Goal: Feedback & Contribution: Contribute content

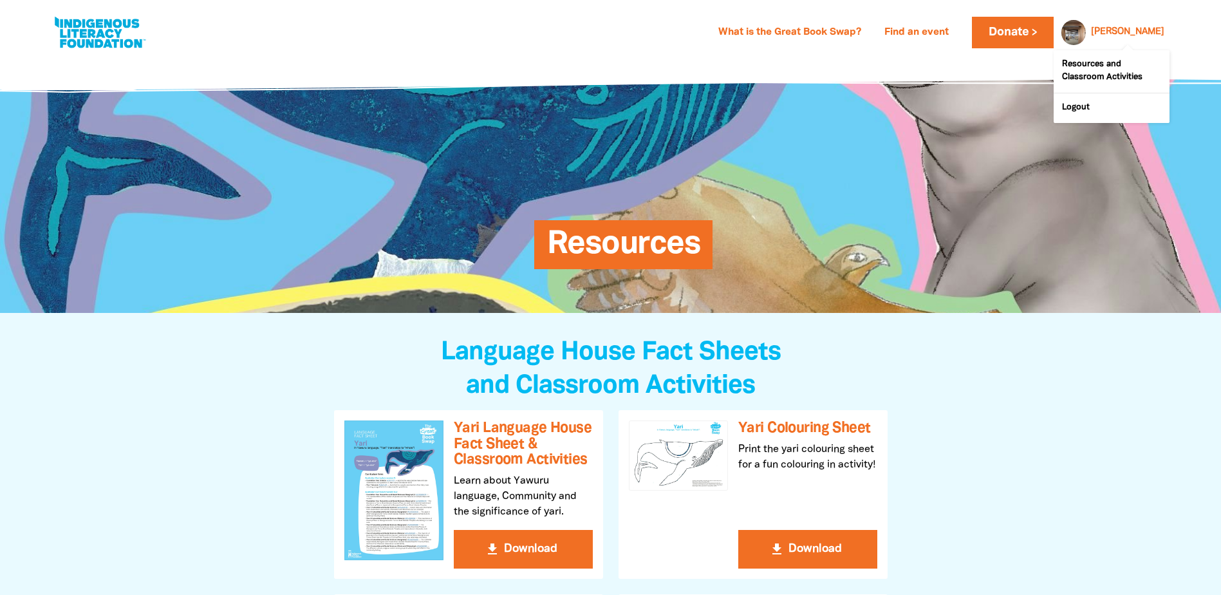
click at [1124, 33] on div "[PERSON_NAME]" at bounding box center [1128, 32] width 84 height 19
click at [1156, 32] on link "[PERSON_NAME]" at bounding box center [1127, 32] width 73 height 9
click at [113, 31] on link at bounding box center [100, 32] width 97 height 39
select select "k12"
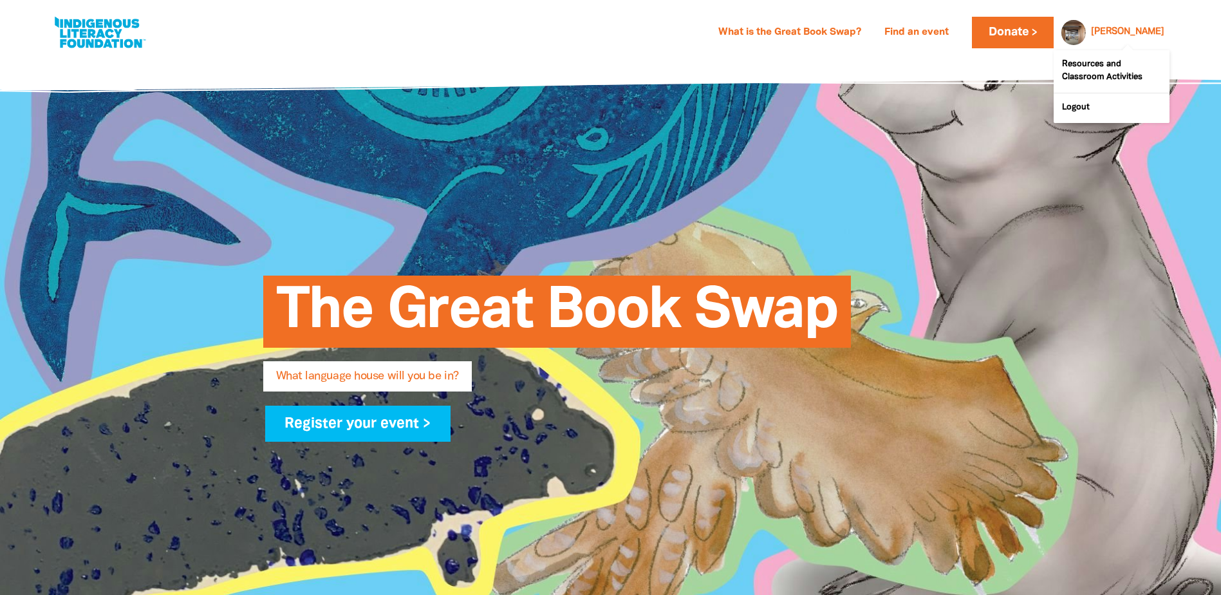
click at [1141, 35] on link "[PERSON_NAME]" at bounding box center [1127, 32] width 73 height 9
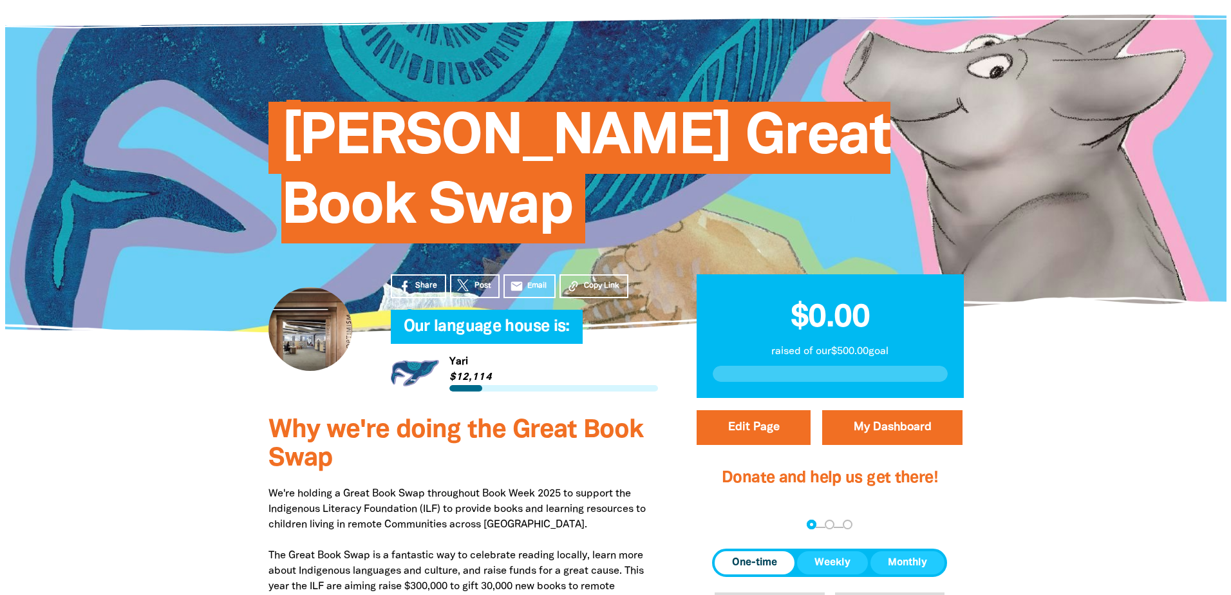
scroll to position [322, 0]
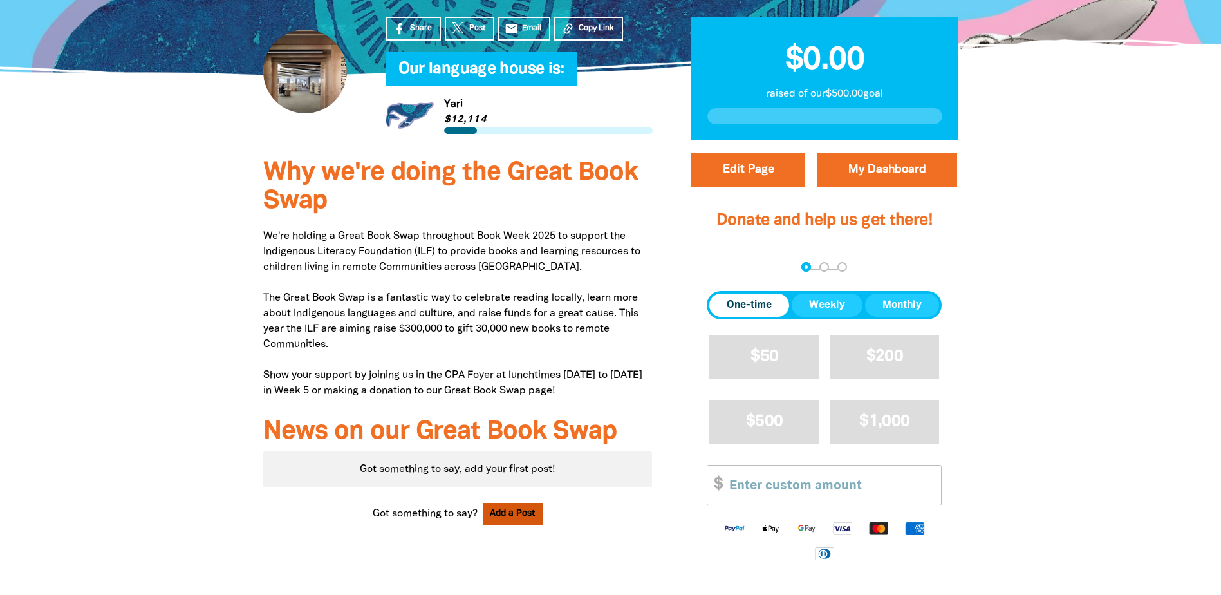
click at [521, 519] on button "Add a Post" at bounding box center [513, 514] width 61 height 23
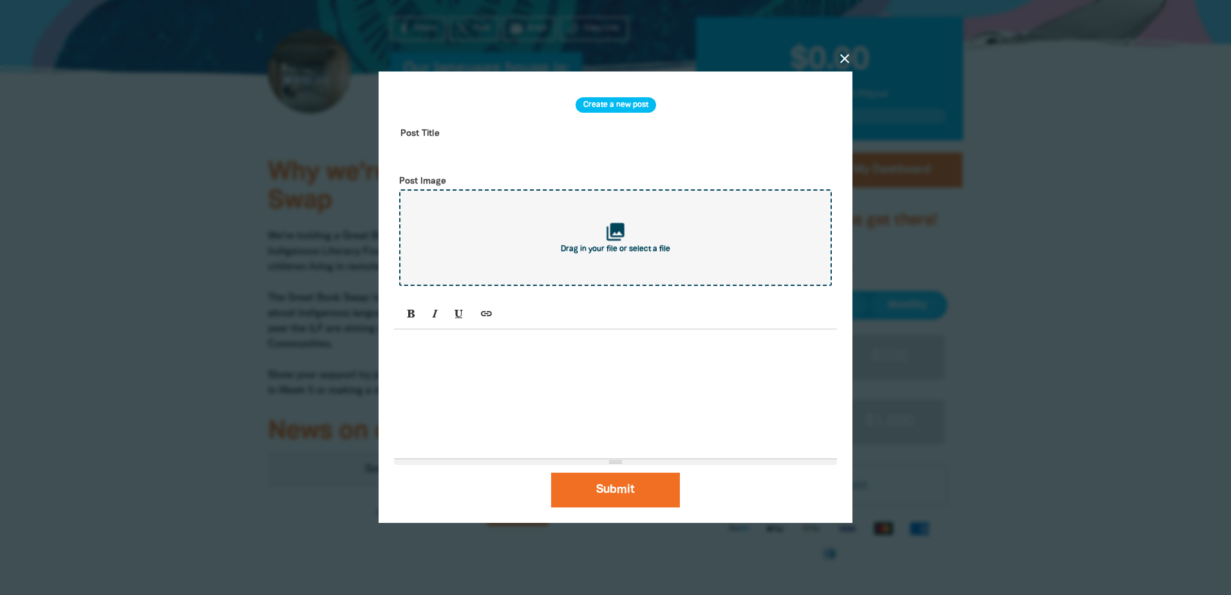
click at [633, 244] on div "collections Drag in your file or select a file" at bounding box center [615, 237] width 433 height 97
type input "C:\fakepath\file-4.jpeg"
click at [534, 359] on div at bounding box center [615, 394] width 443 height 129
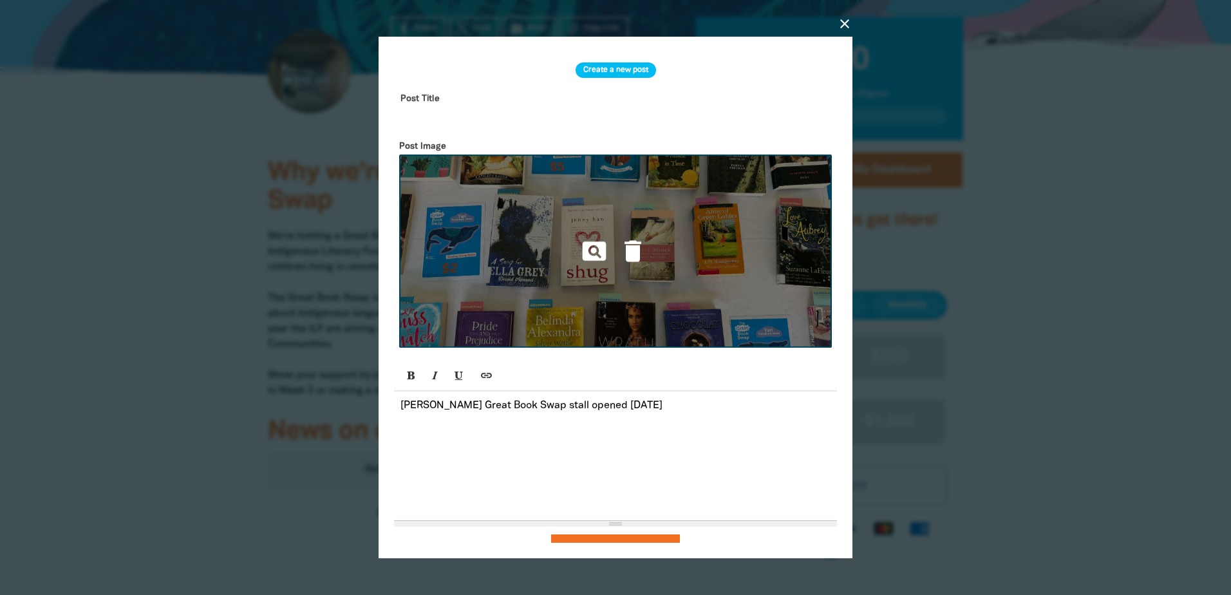
click at [563, 213] on img at bounding box center [615, 251] width 433 height 193
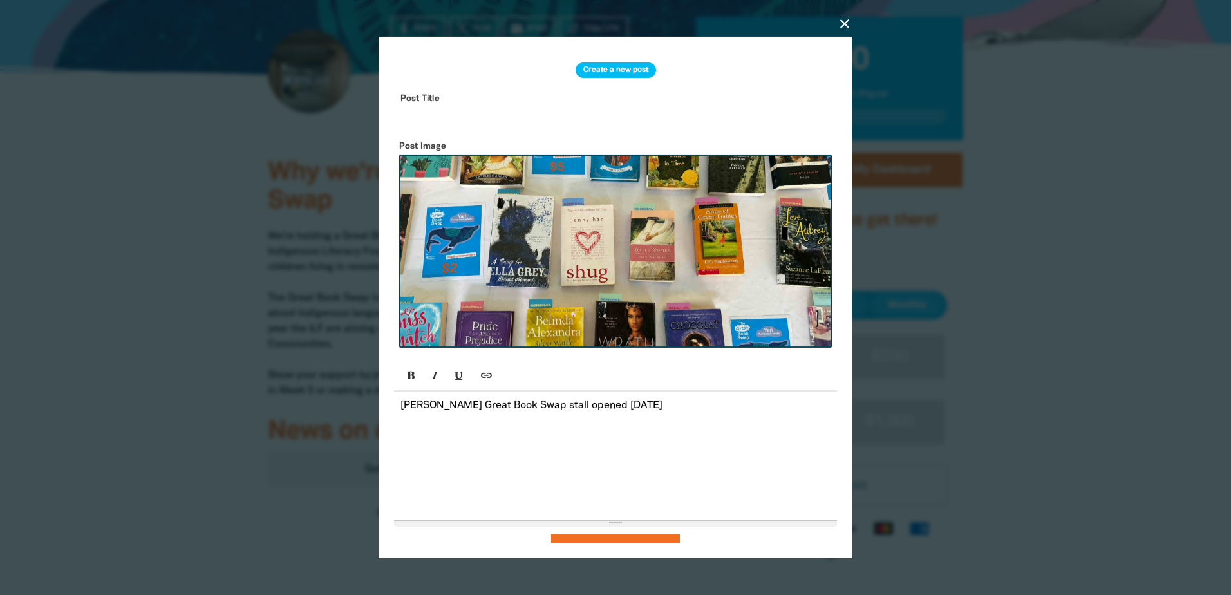
click at [430, 97] on input "text" at bounding box center [615, 108] width 443 height 41
type input "W"
type input "Opening Day!"
click at [684, 405] on p "[PERSON_NAME] Great Book Swap stall opened [DATE]" at bounding box center [615, 405] width 430 height 15
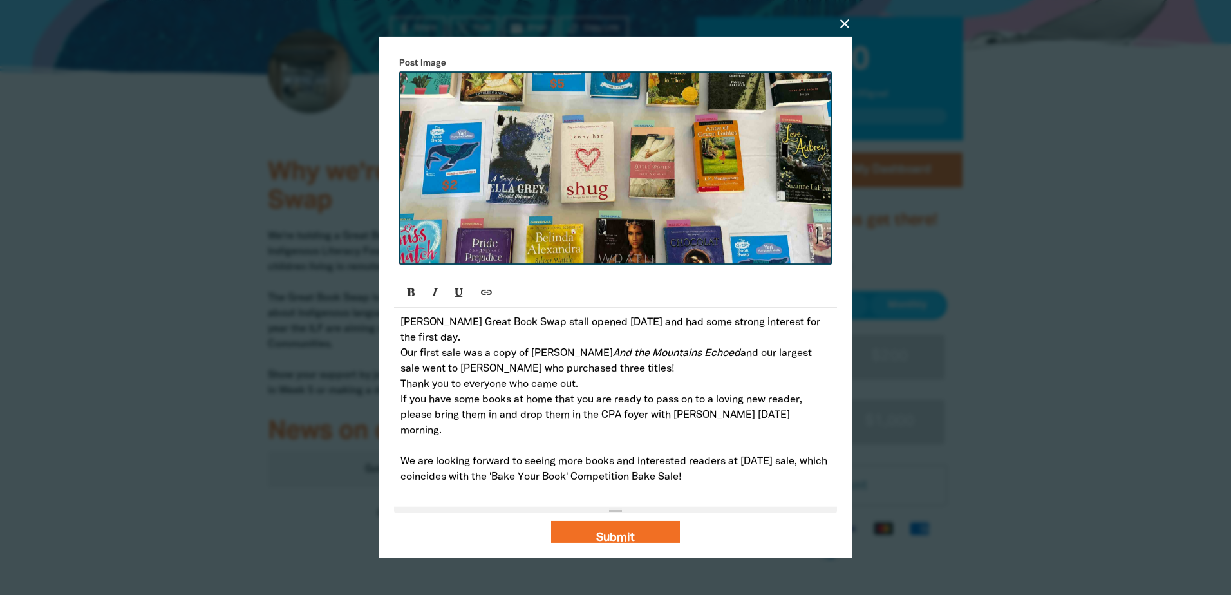
scroll to position [0, 0]
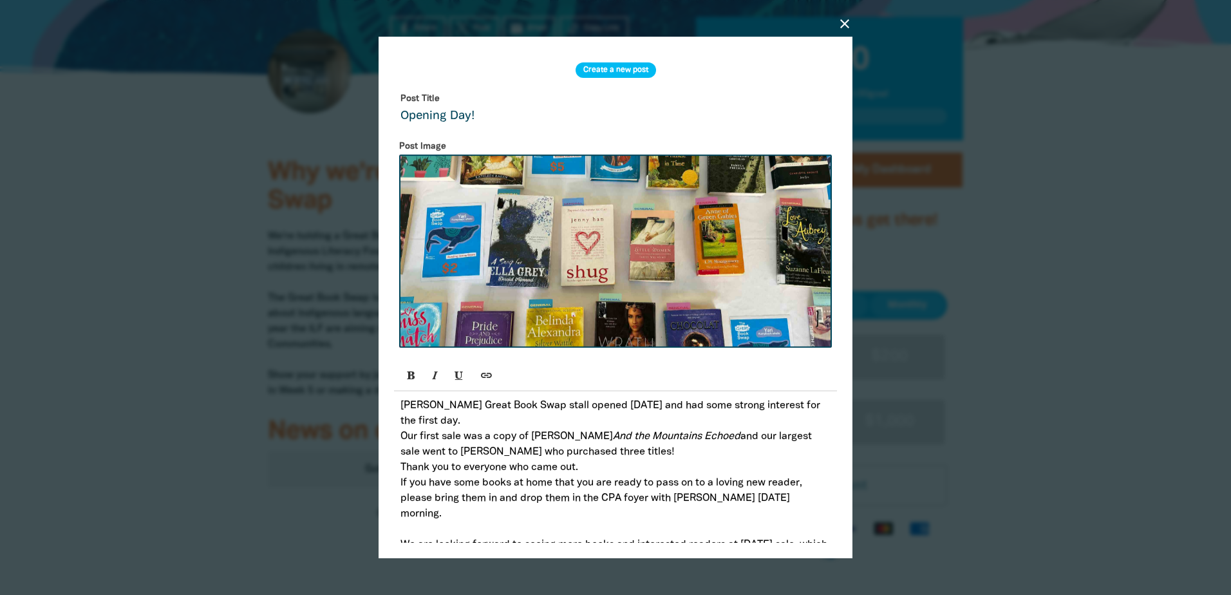
click at [467, 428] on p "[PERSON_NAME] Great Book Swap stall opened [DATE] and had some strong interest …" at bounding box center [615, 413] width 430 height 31
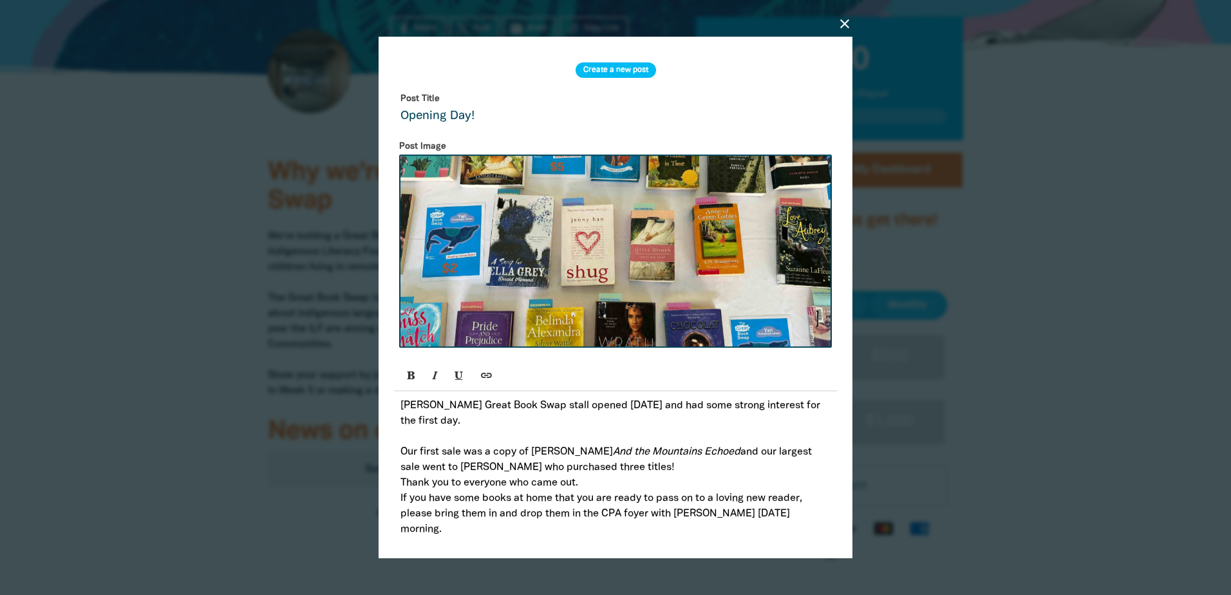
scroll to position [64, 0]
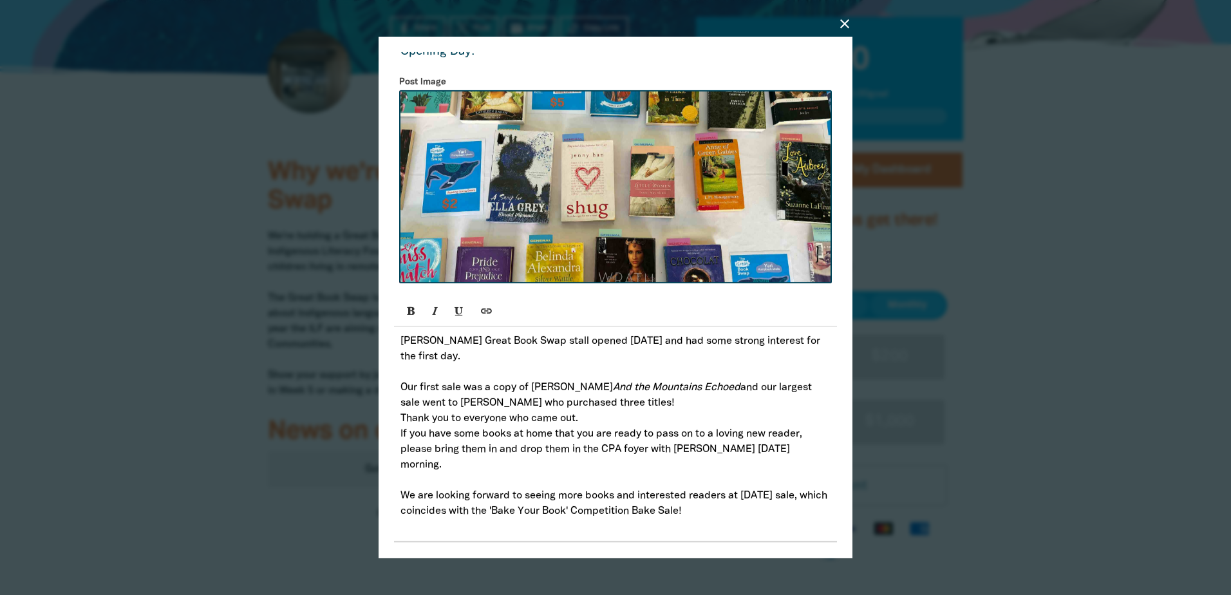
click at [716, 402] on p "Our first sale was a copy of [PERSON_NAME] And the Mountains Echoed and our lar…" at bounding box center [615, 395] width 430 height 31
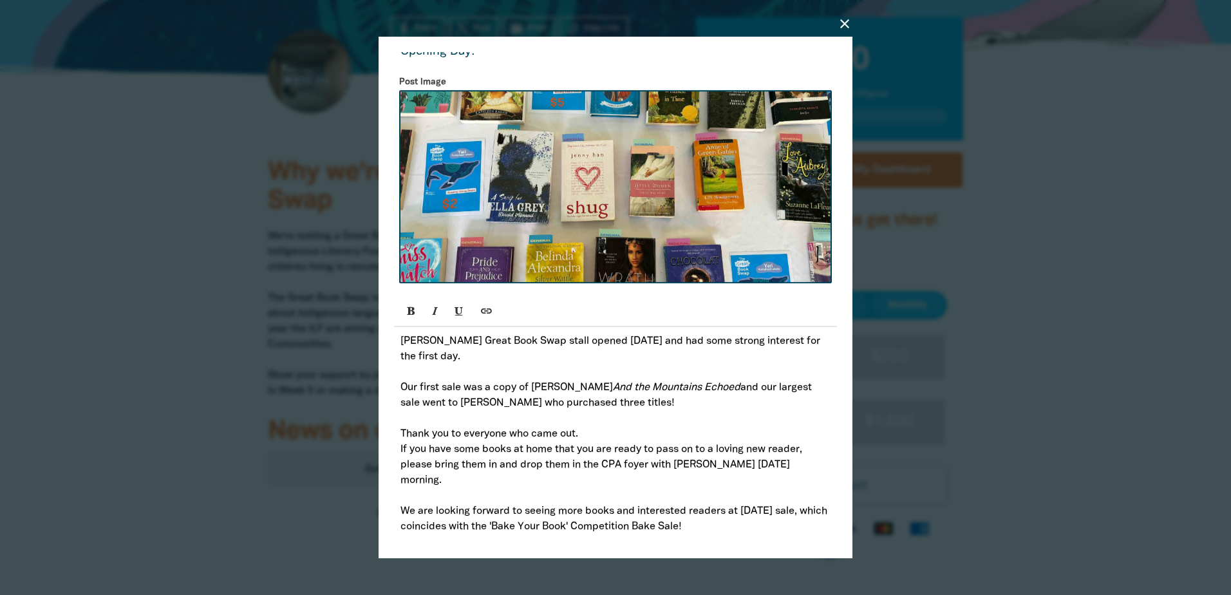
click at [632, 439] on p "Thank you to everyone who came out." at bounding box center [615, 433] width 430 height 15
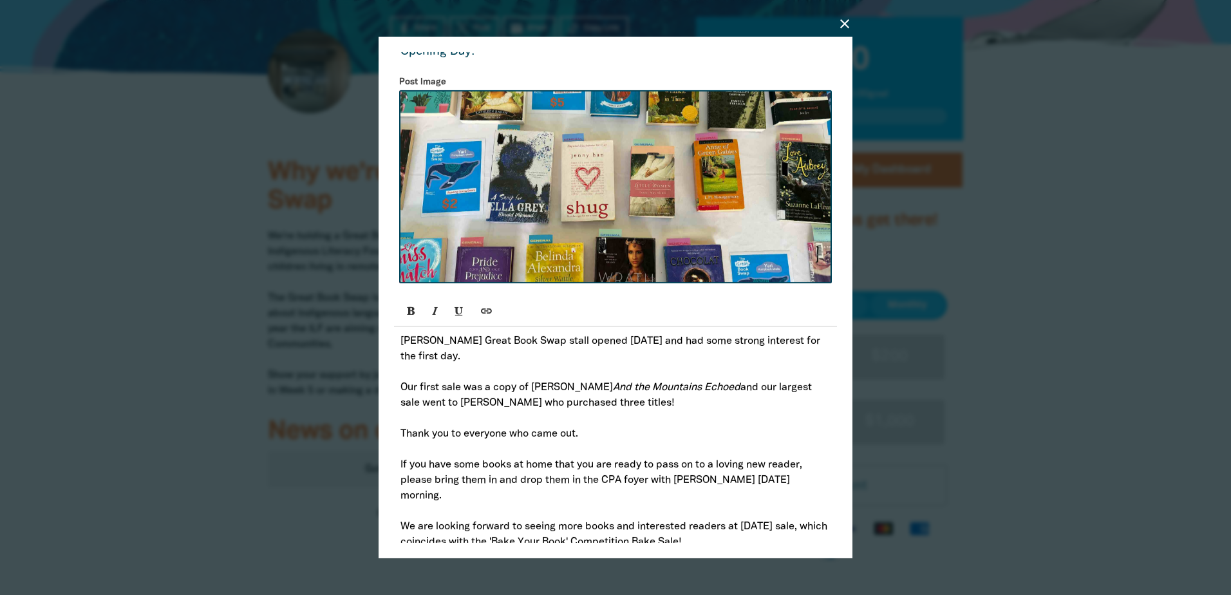
click at [577, 435] on p "Thank you to everyone who came out." at bounding box center [615, 433] width 430 height 15
click at [754, 389] on p "Our first sale was a copy of [PERSON_NAME] And the Mountains Echoed and our lar…" at bounding box center [615, 395] width 430 height 31
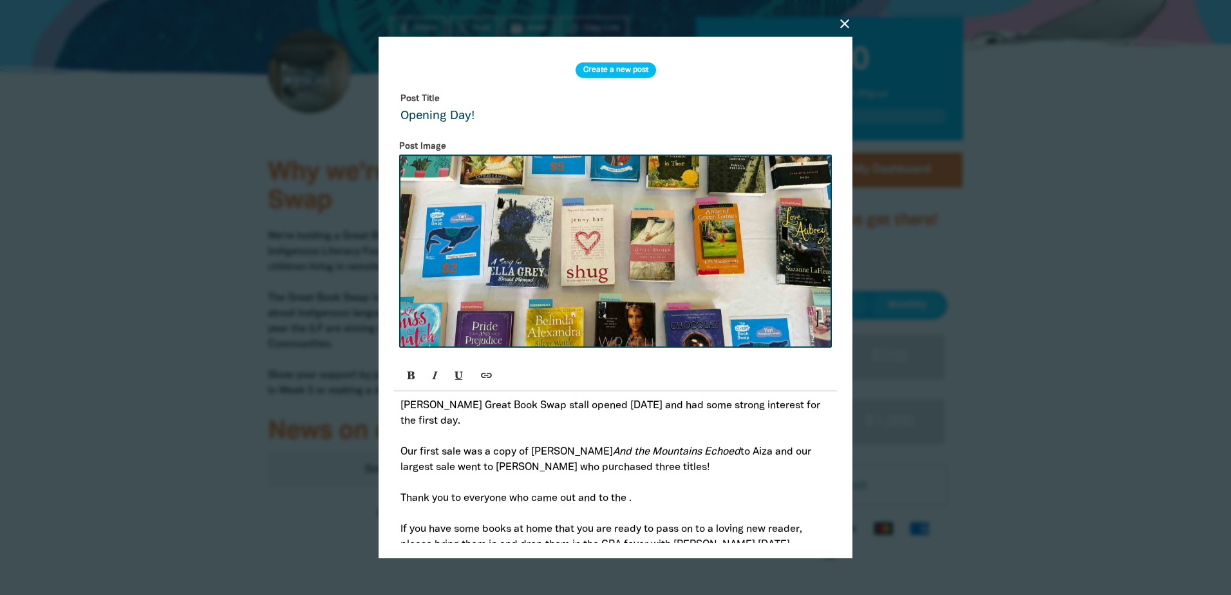
scroll to position [129, 0]
